Goal: Task Accomplishment & Management: Complete application form

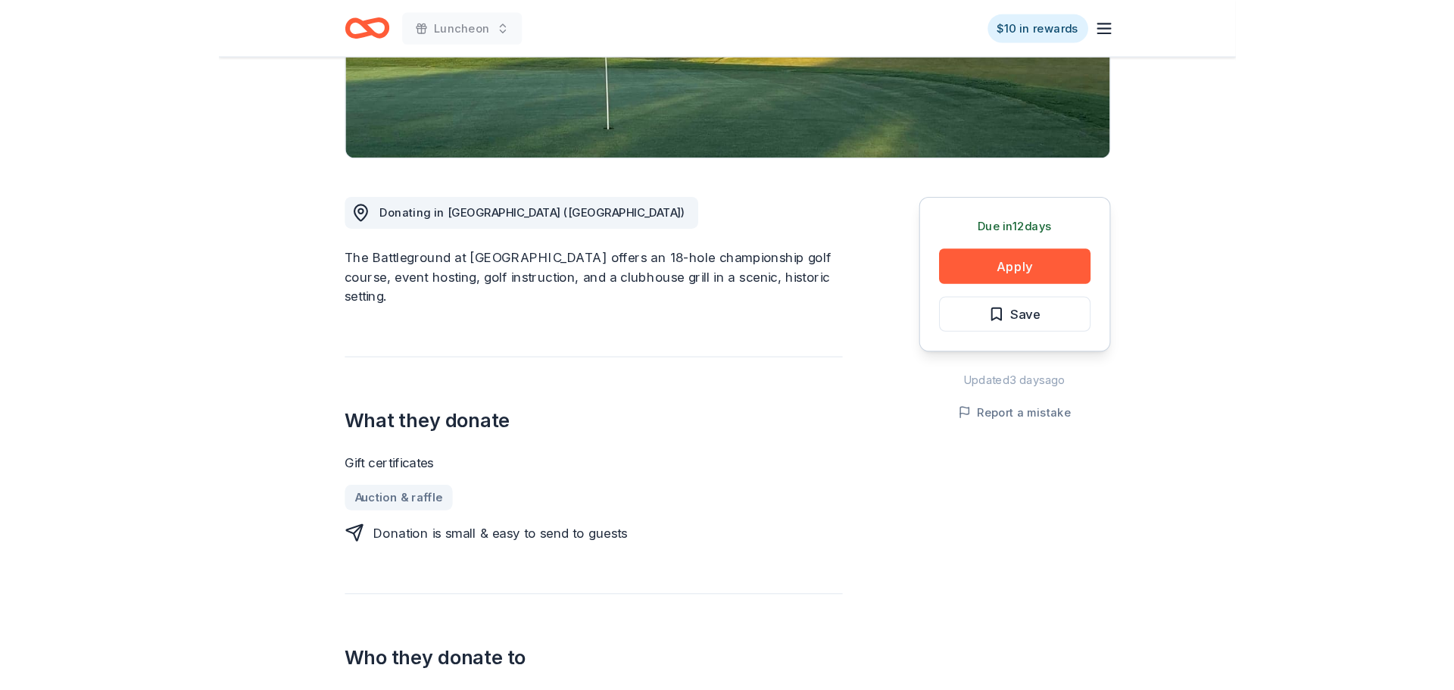
scroll to position [324, 0]
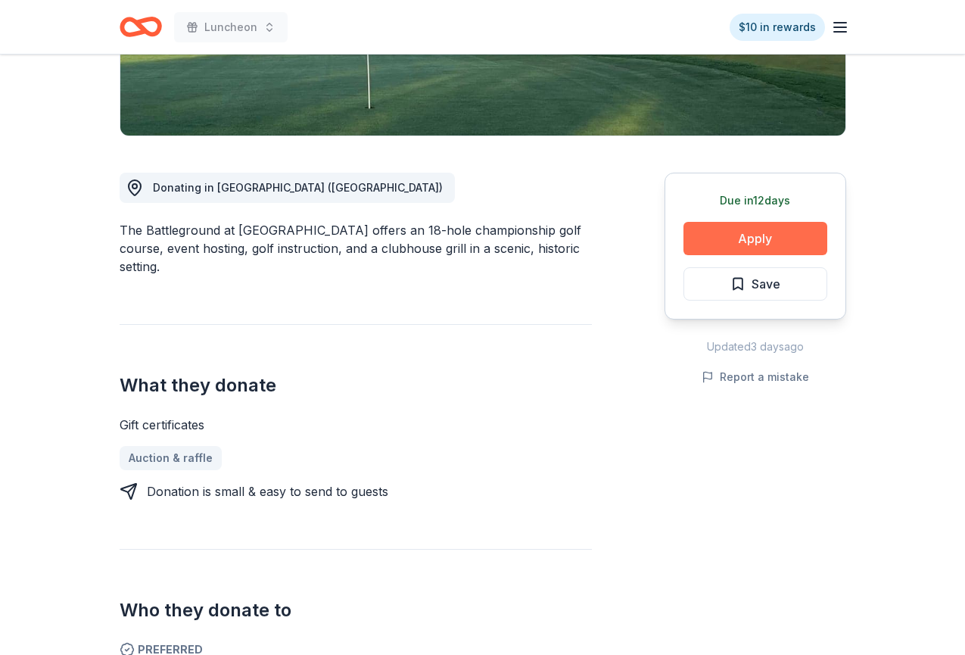
click at [754, 243] on button "Apply" at bounding box center [756, 238] width 144 height 33
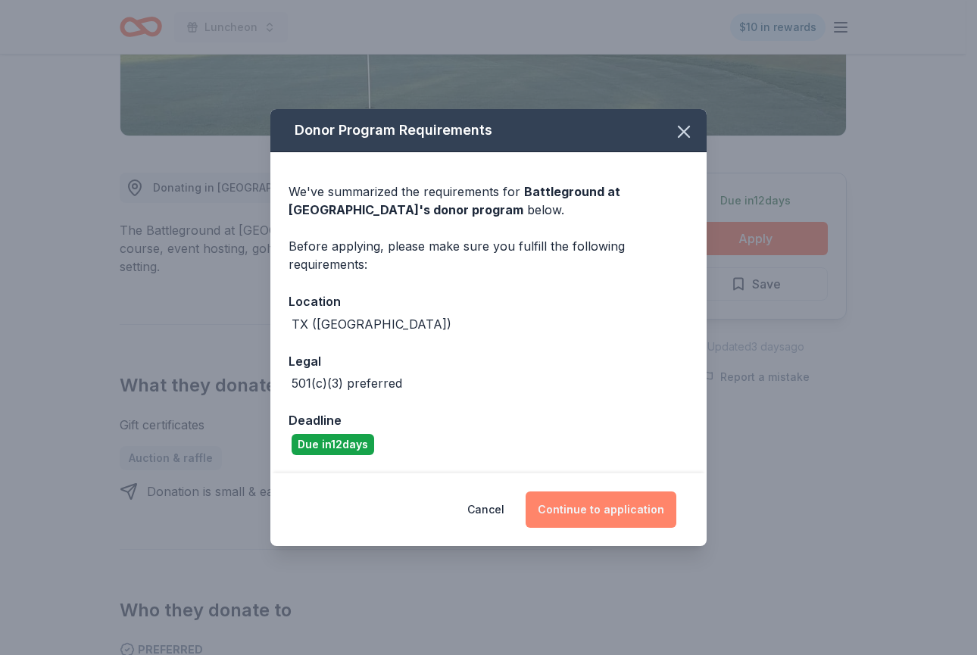
click at [653, 516] on button "Continue to application" at bounding box center [600, 509] width 151 height 36
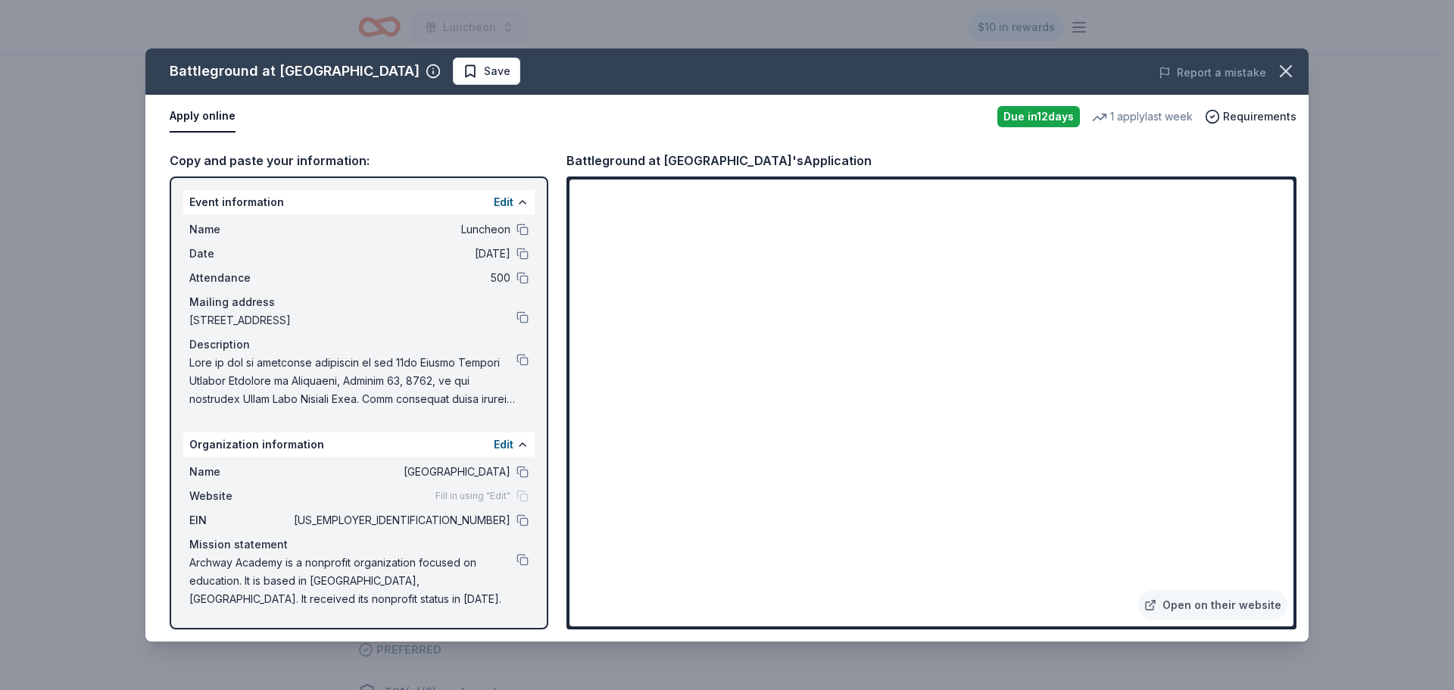
drag, startPoint x: 352, startPoint y: 226, endPoint x: 444, endPoint y: 232, distance: 92.6
click at [444, 232] on span "Luncheon" at bounding box center [401, 229] width 220 height 18
click at [196, 121] on button "Apply online" at bounding box center [203, 117] width 66 height 32
click at [211, 231] on span "Name" at bounding box center [239, 229] width 101 height 18
click at [302, 346] on div "Description" at bounding box center [358, 344] width 339 height 18
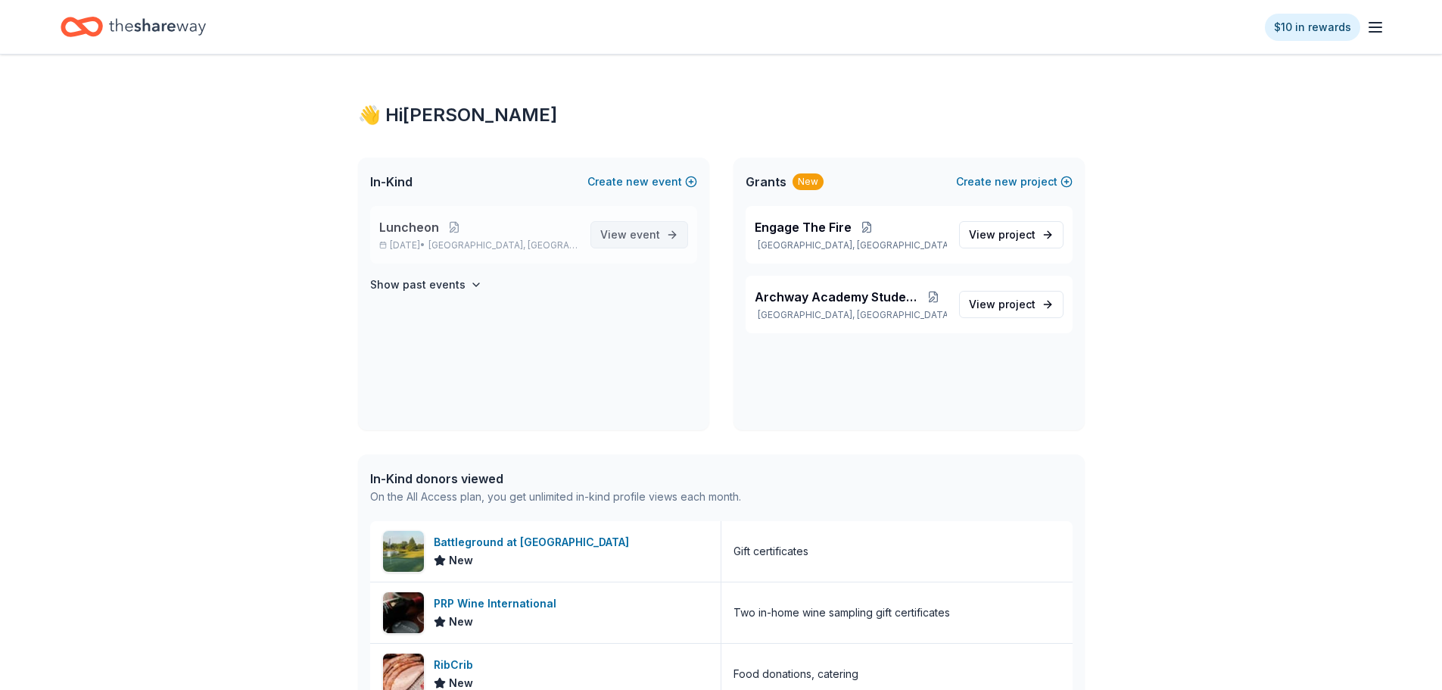
click at [653, 233] on span "event" at bounding box center [645, 234] width 30 height 13
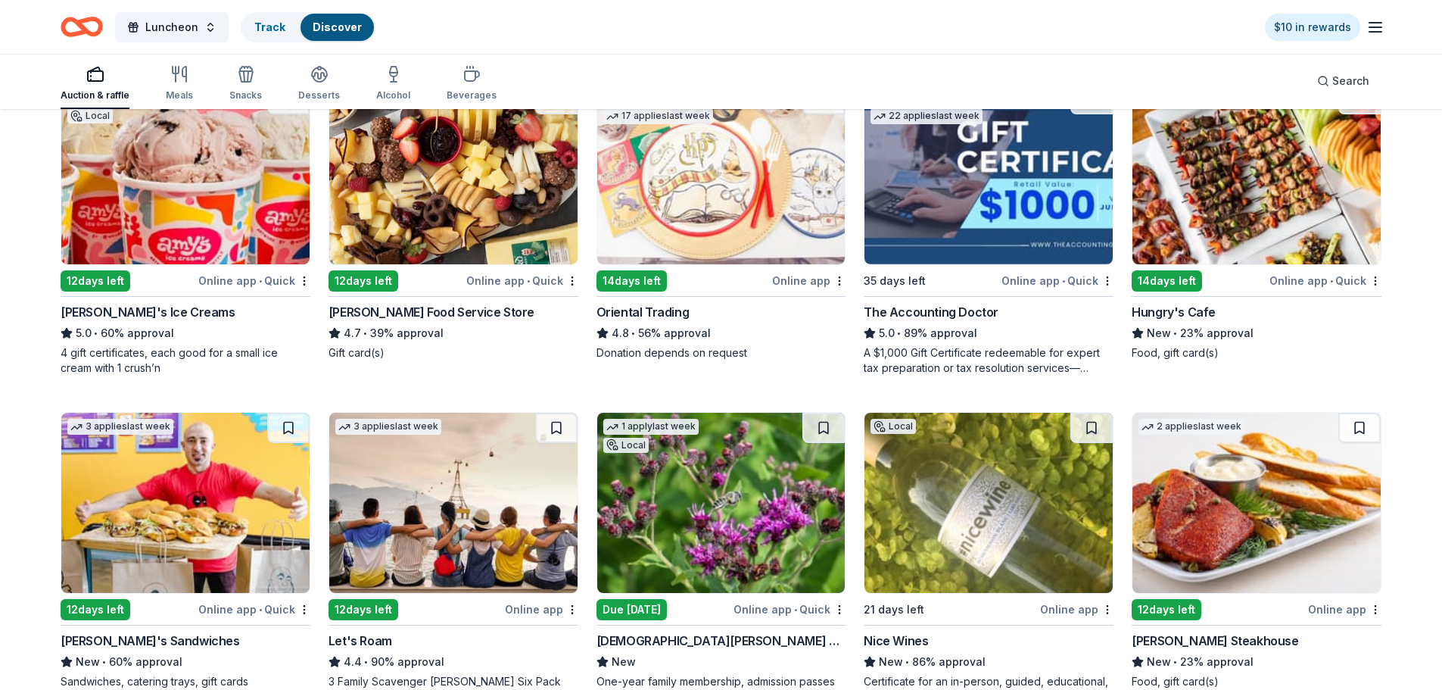
scroll to position [198, 0]
